Goal: Information Seeking & Learning: Understand process/instructions

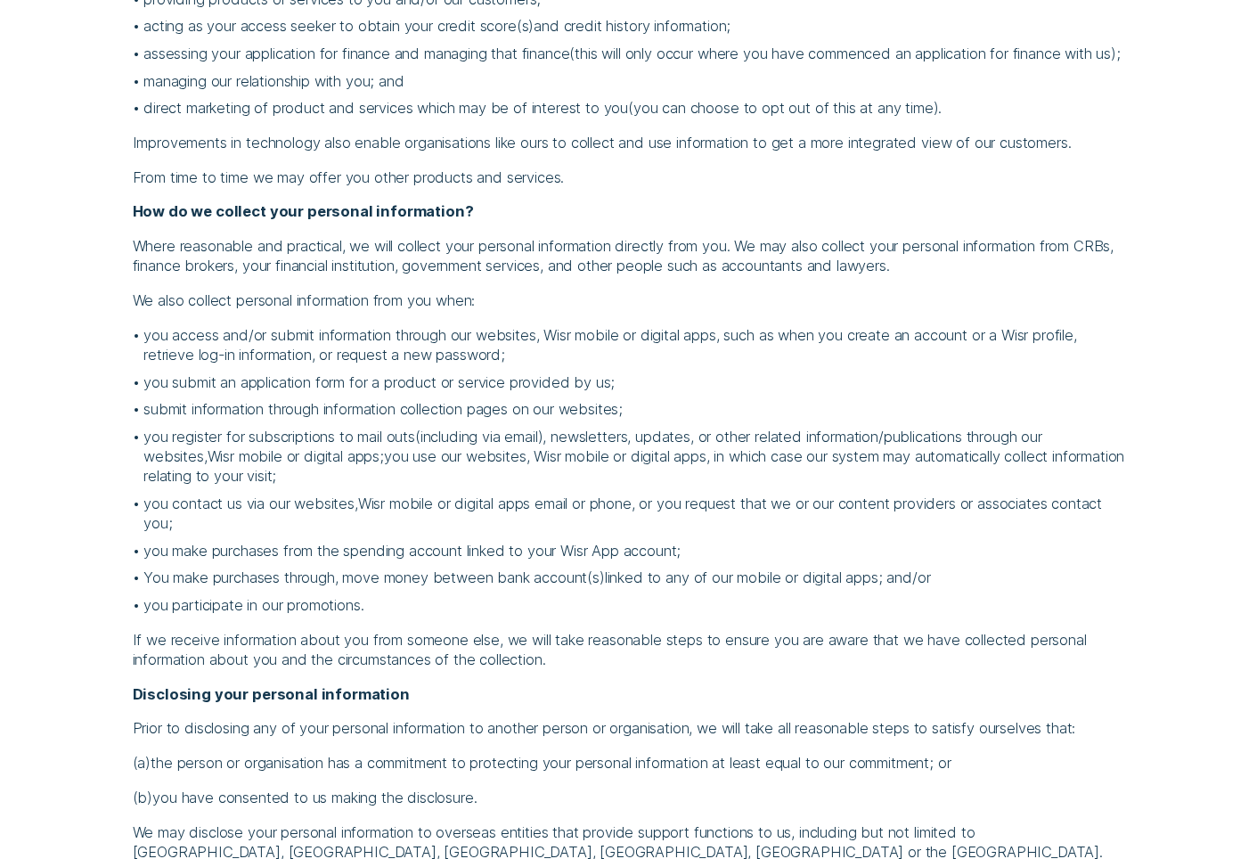
scroll to position [3147, 0]
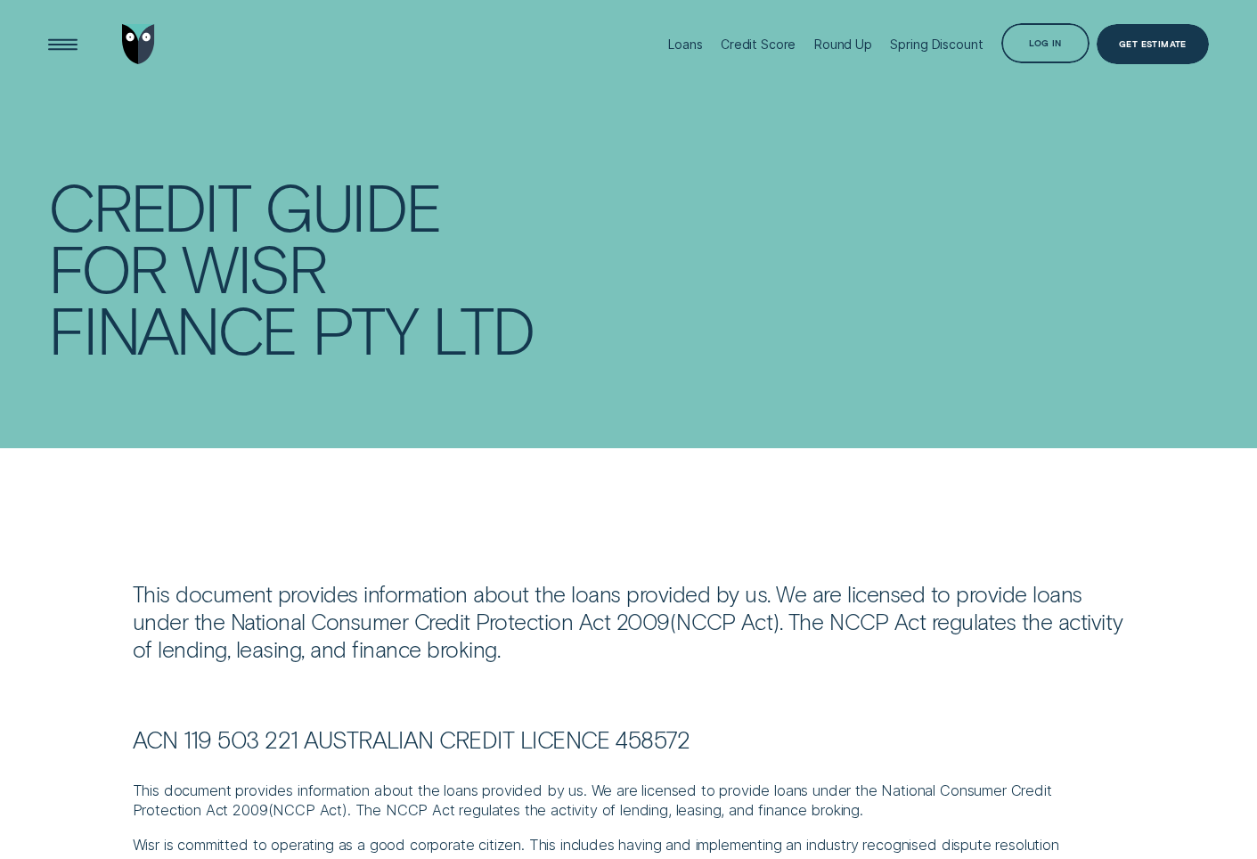
click at [657, 356] on div "Credit Guide for Wisr Finance Pty Ltd" at bounding box center [628, 310] width 1160 height 621
